Goal: Book appointment/travel/reservation

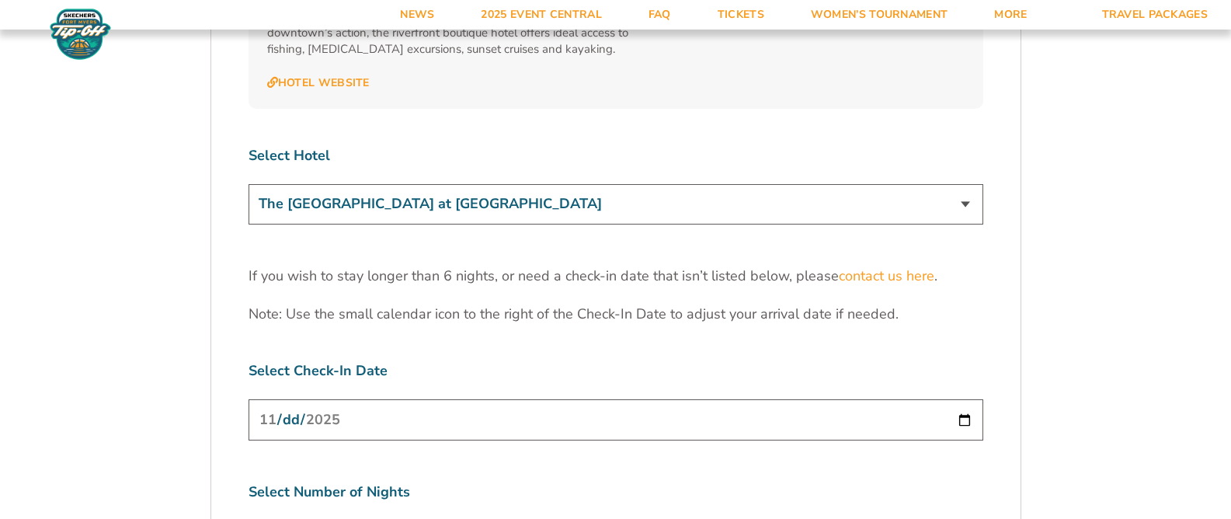
scroll to position [4694, 0]
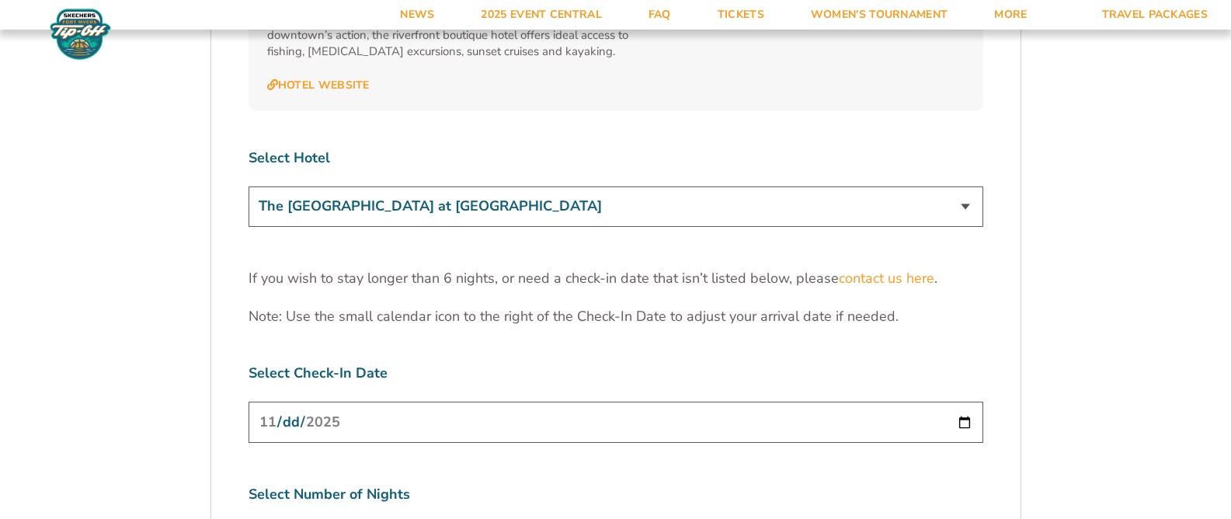
click at [327, 402] on input "[DATE]" at bounding box center [616, 422] width 735 height 41
click at [476, 402] on input "[DATE]" at bounding box center [616, 422] width 735 height 41
click at [968, 402] on input "[DATE]" at bounding box center [616, 422] width 735 height 41
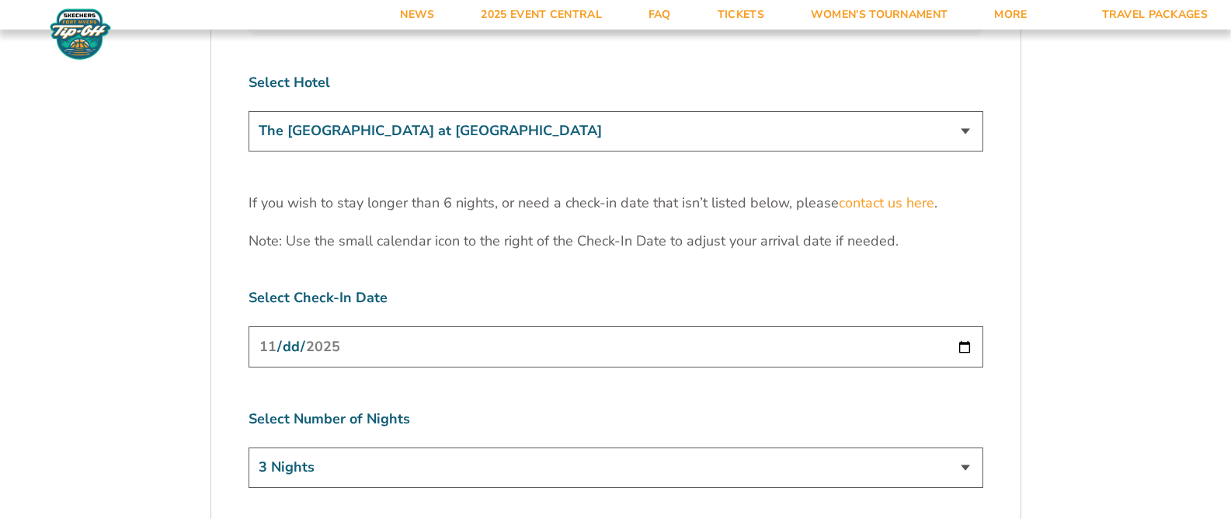
scroll to position [4782, 0]
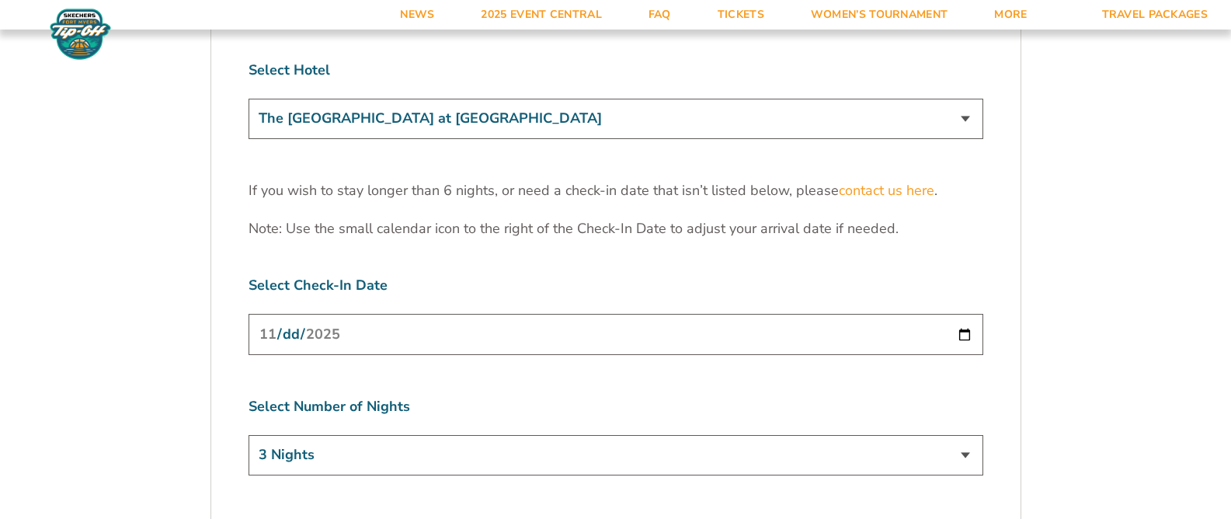
click at [336, 435] on select "3 Nights 4 Nights 5 Nights 6 Nights" at bounding box center [616, 455] width 735 height 40
select select "4 Nights"
click at [249, 435] on select "3 Nights 4 Nights 5 Nights 6 Nights" at bounding box center [616, 455] width 735 height 40
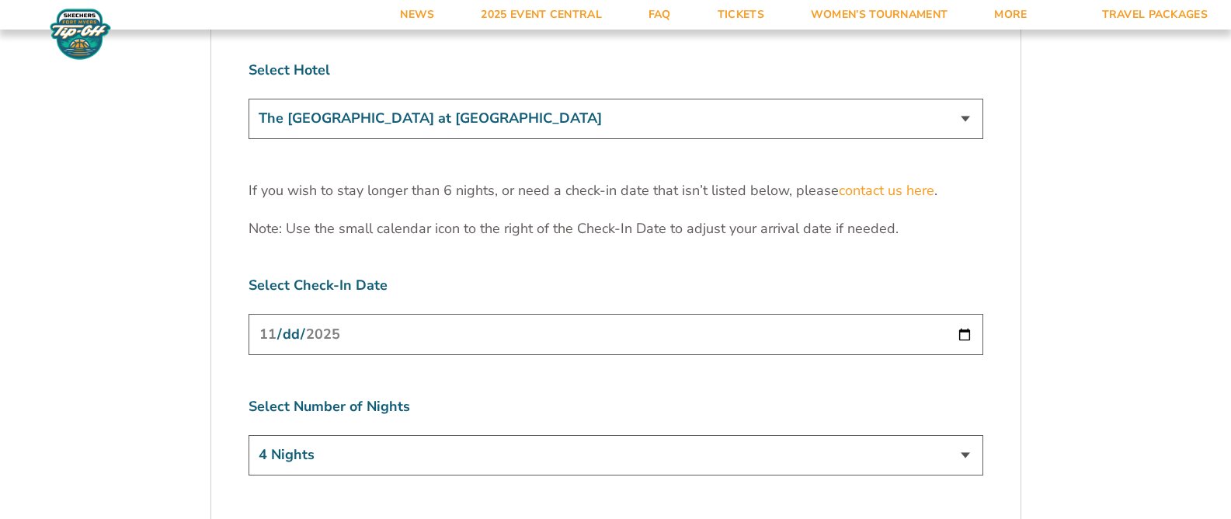
click at [358, 314] on input "[DATE]" at bounding box center [616, 334] width 735 height 41
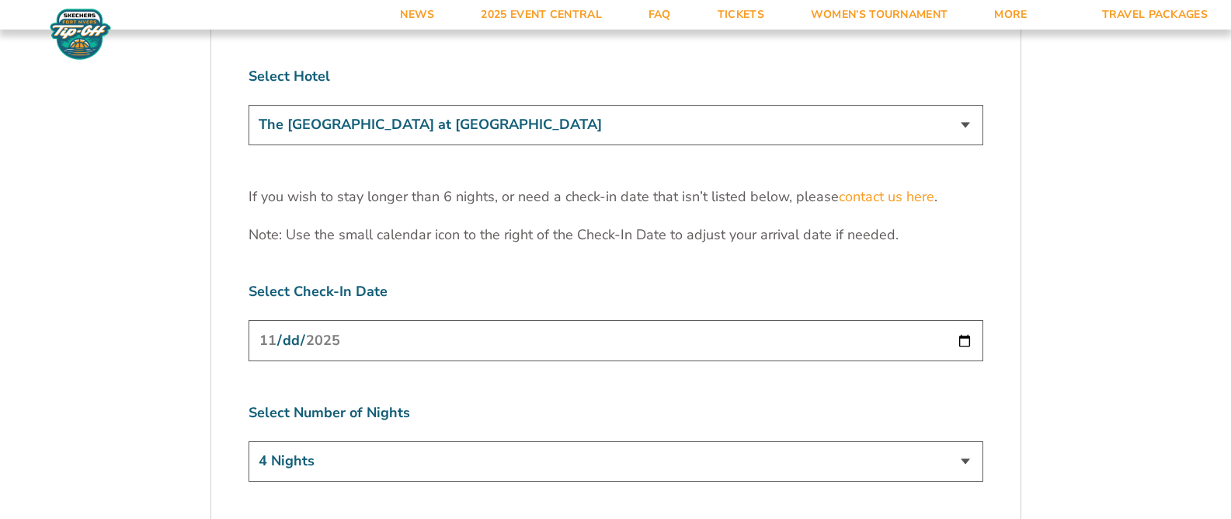
click at [968, 320] on input "[DATE]" at bounding box center [616, 340] width 735 height 41
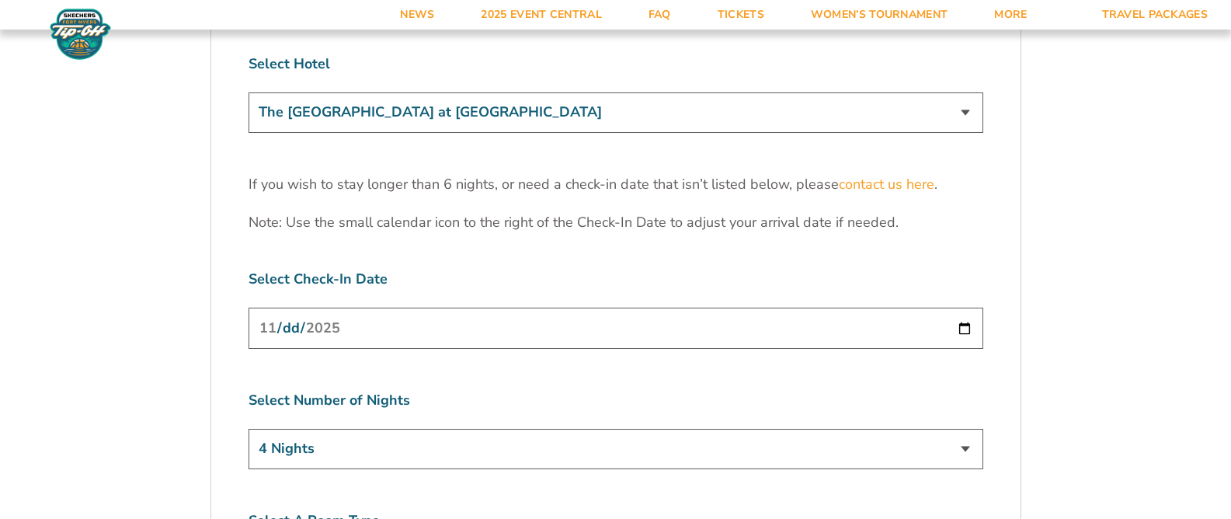
click at [968, 308] on input "[DATE]" at bounding box center [616, 328] width 735 height 41
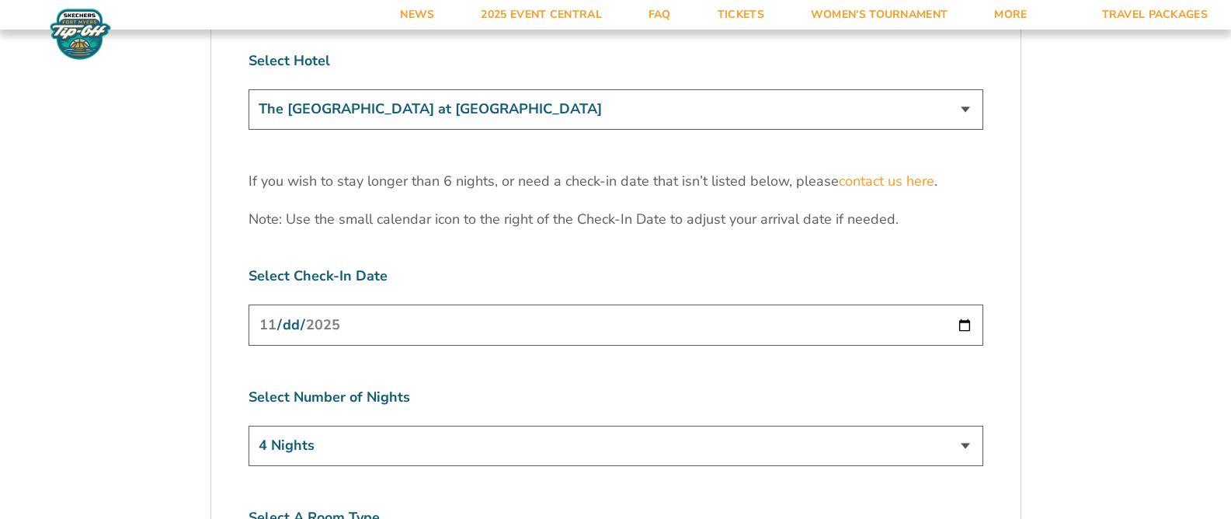
click at [961, 304] on input "[DATE]" at bounding box center [616, 324] width 735 height 41
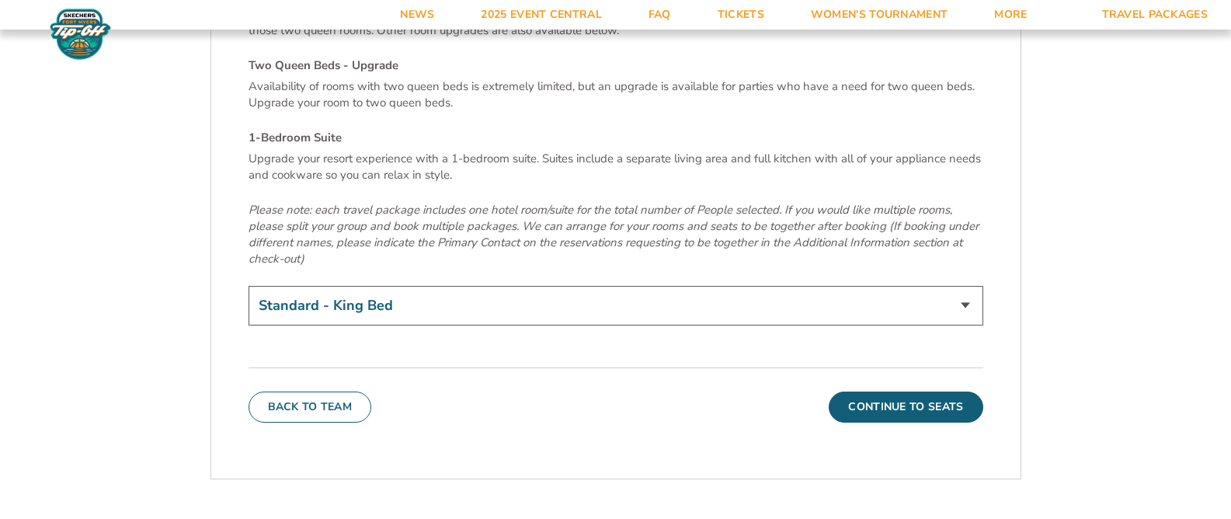
scroll to position [5349, 0]
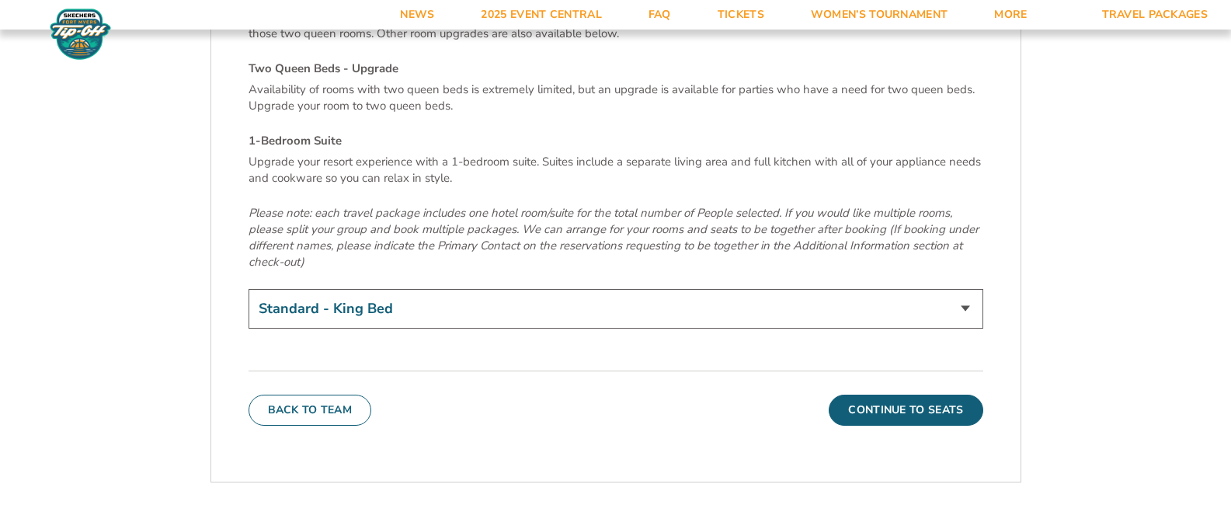
click at [360, 289] on select "Standard - King Bed Two Queen Beds - Upgrade (+$15 per night) 1-Bedroom Suite (…" at bounding box center [616, 309] width 735 height 40
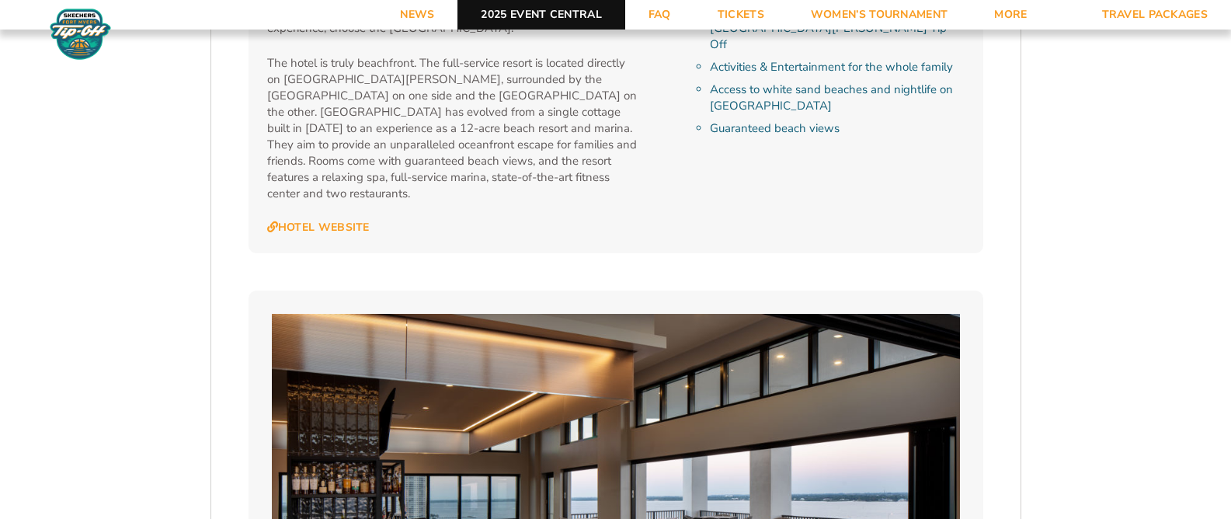
scroll to position [3638, 0]
